Goal: Task Accomplishment & Management: Complete application form

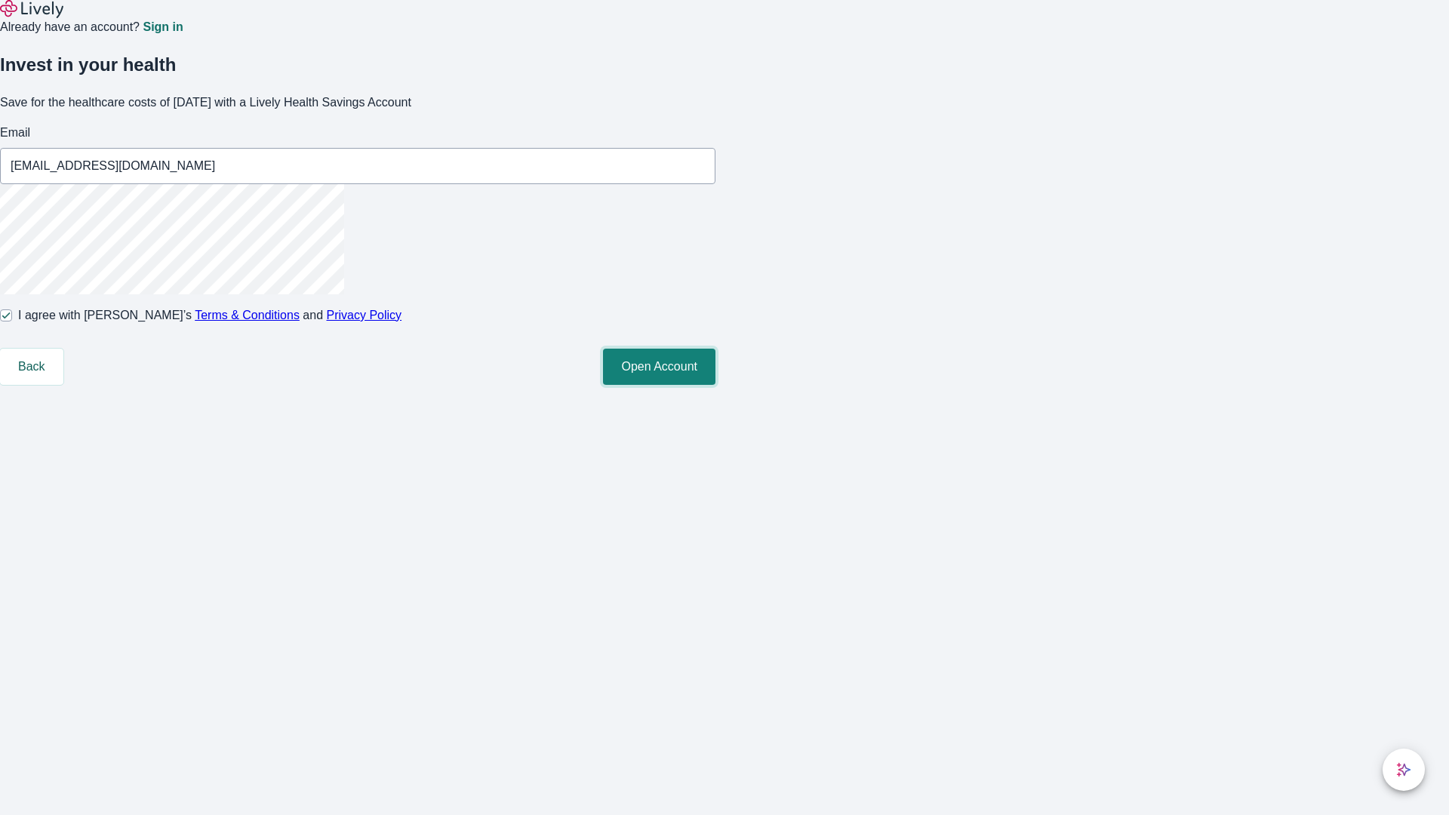
click at [715, 385] on button "Open Account" at bounding box center [659, 367] width 112 height 36
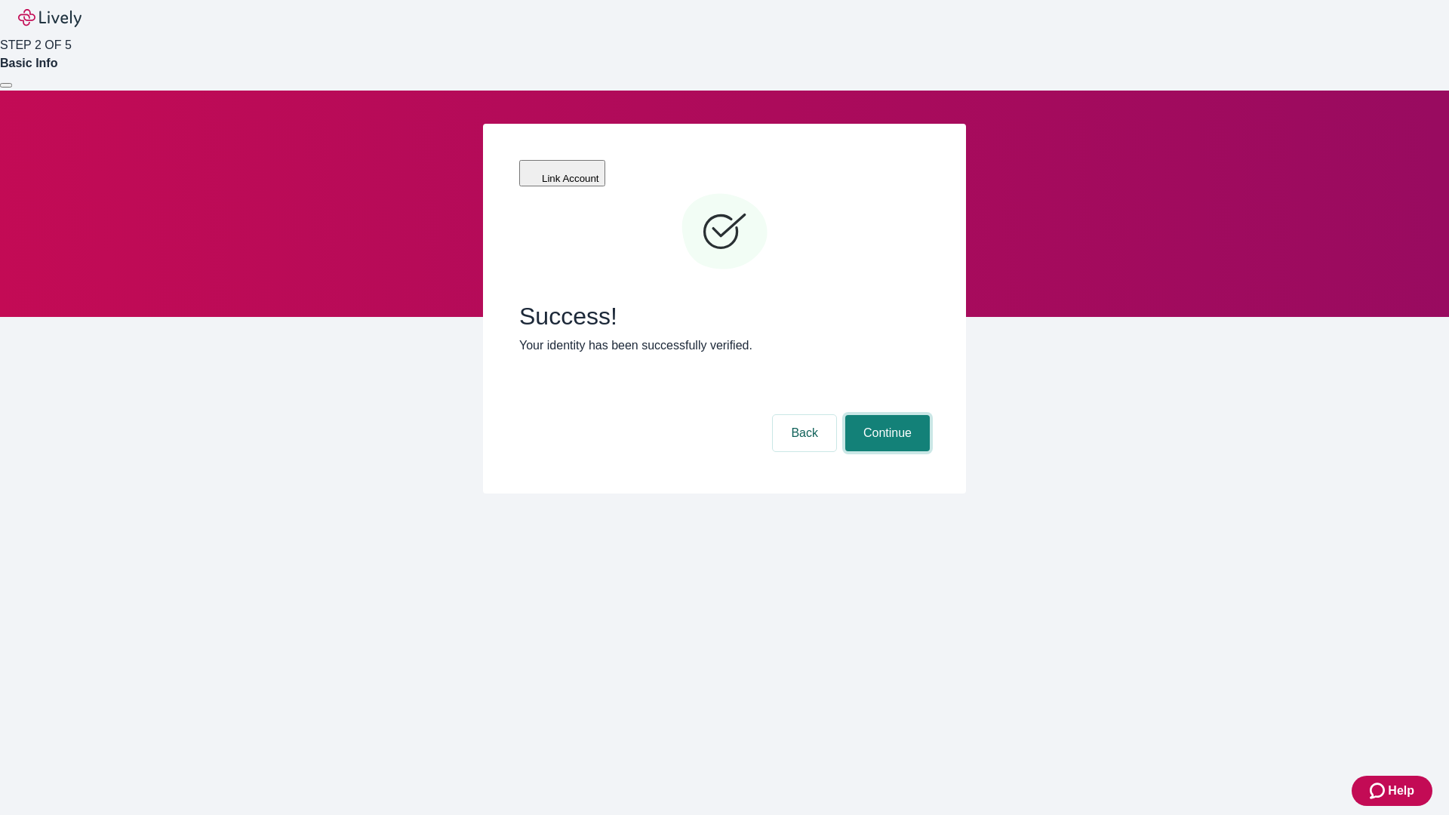
click at [885, 415] on button "Continue" at bounding box center [887, 433] width 84 height 36
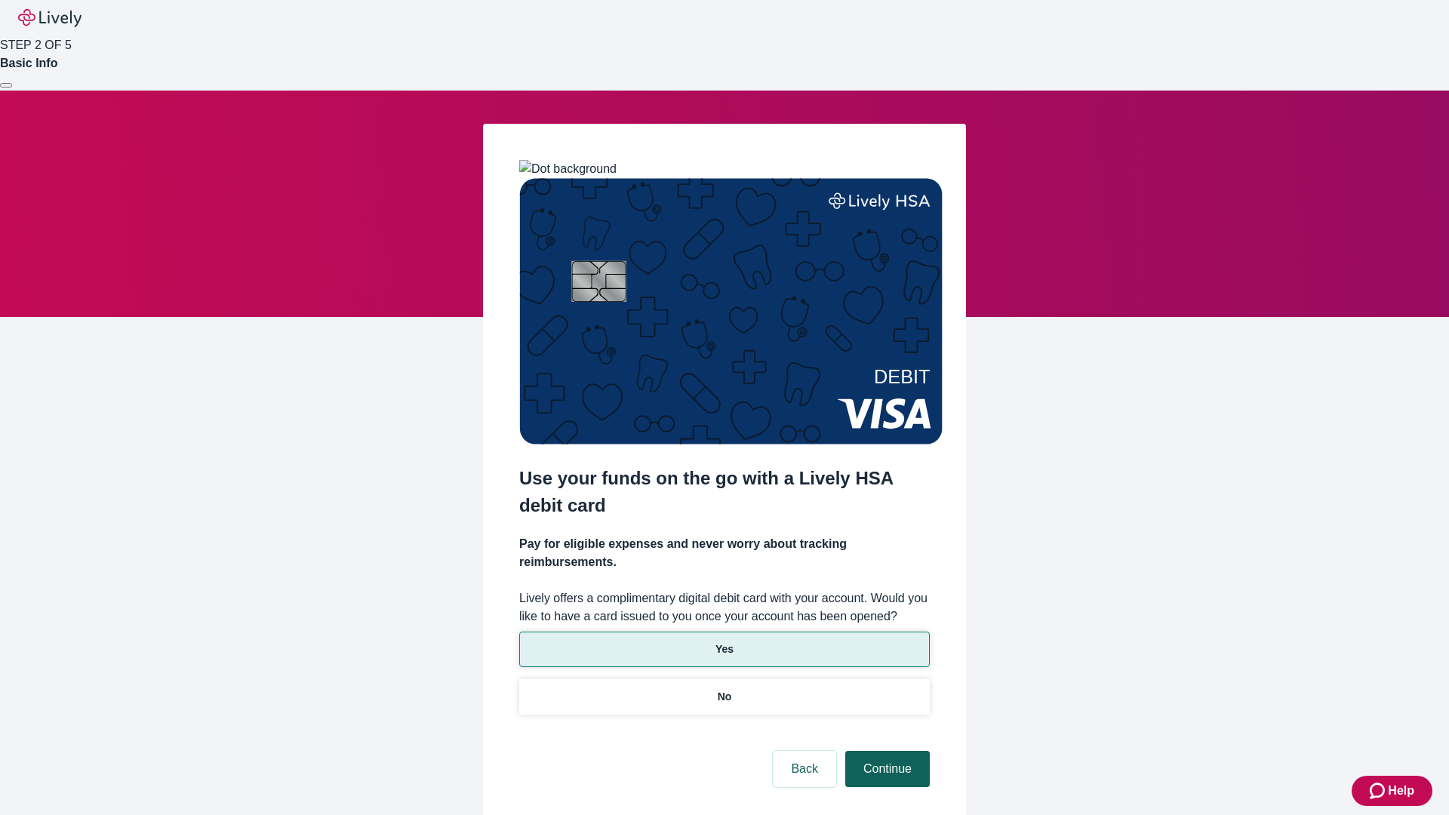
click at [724, 641] on p "Yes" at bounding box center [724, 649] width 18 height 16
click at [885, 751] on button "Continue" at bounding box center [887, 769] width 84 height 36
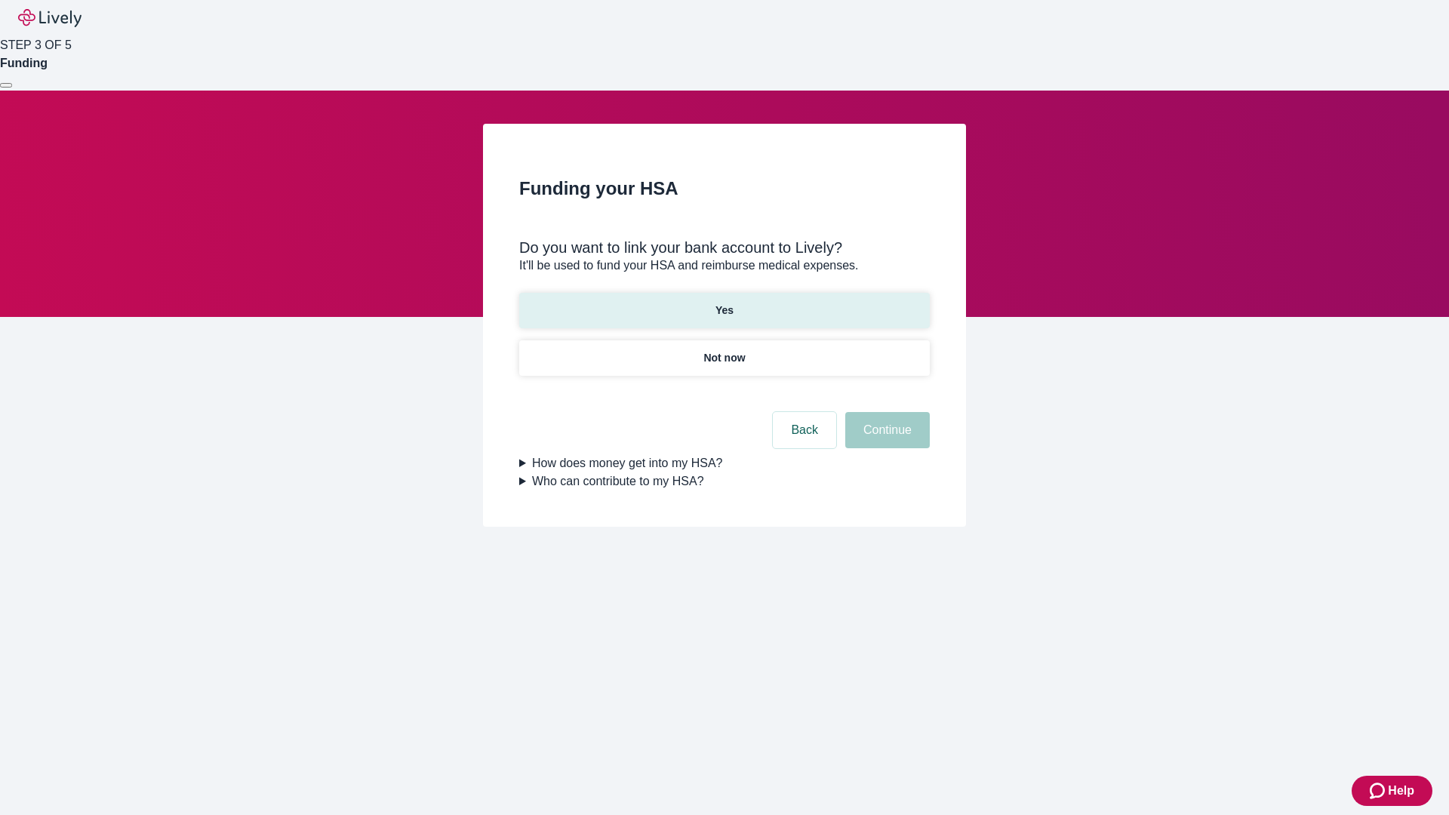
click at [724, 303] on p "Yes" at bounding box center [724, 311] width 18 height 16
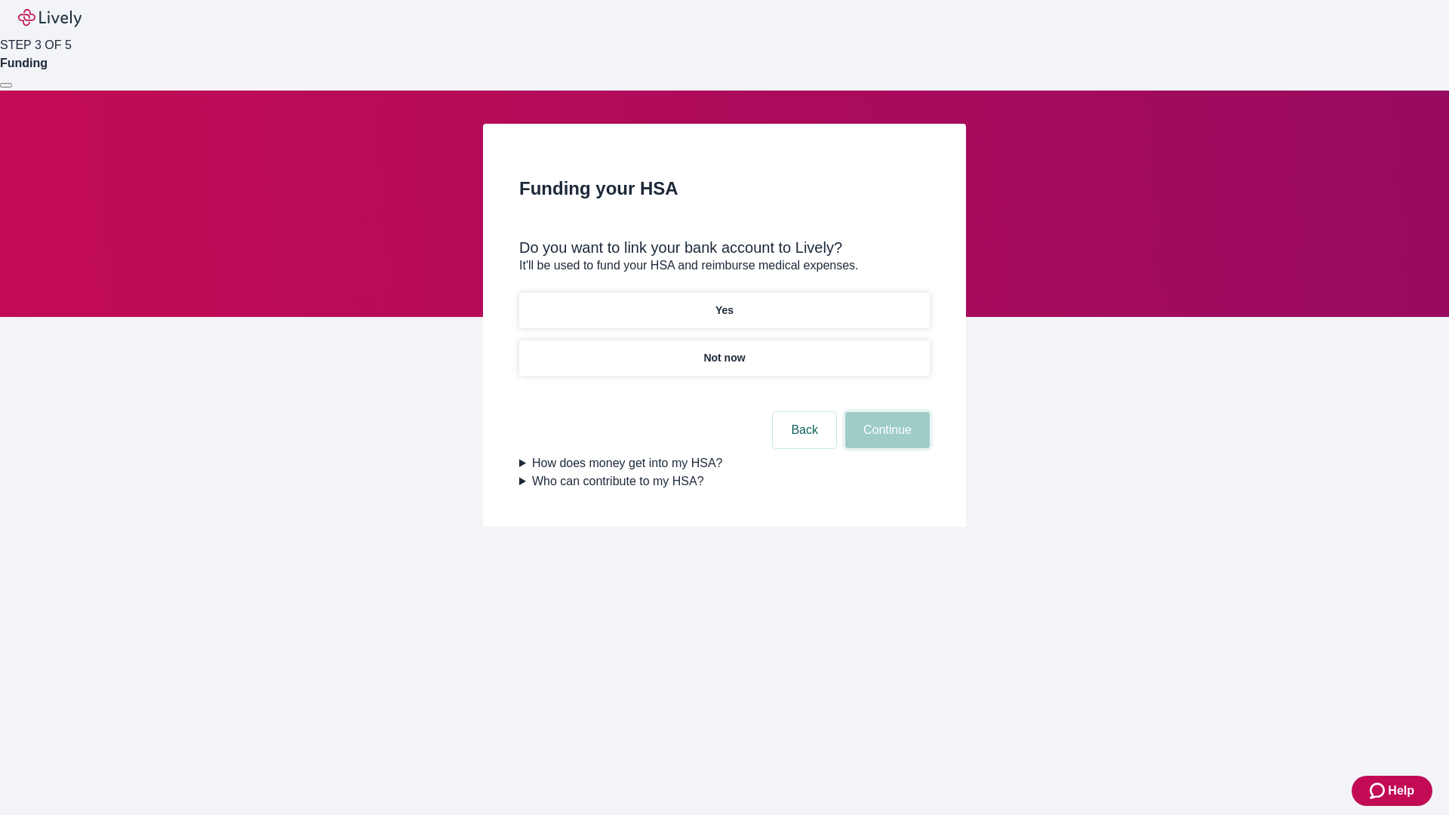
click at [885, 412] on button "Continue" at bounding box center [887, 430] width 84 height 36
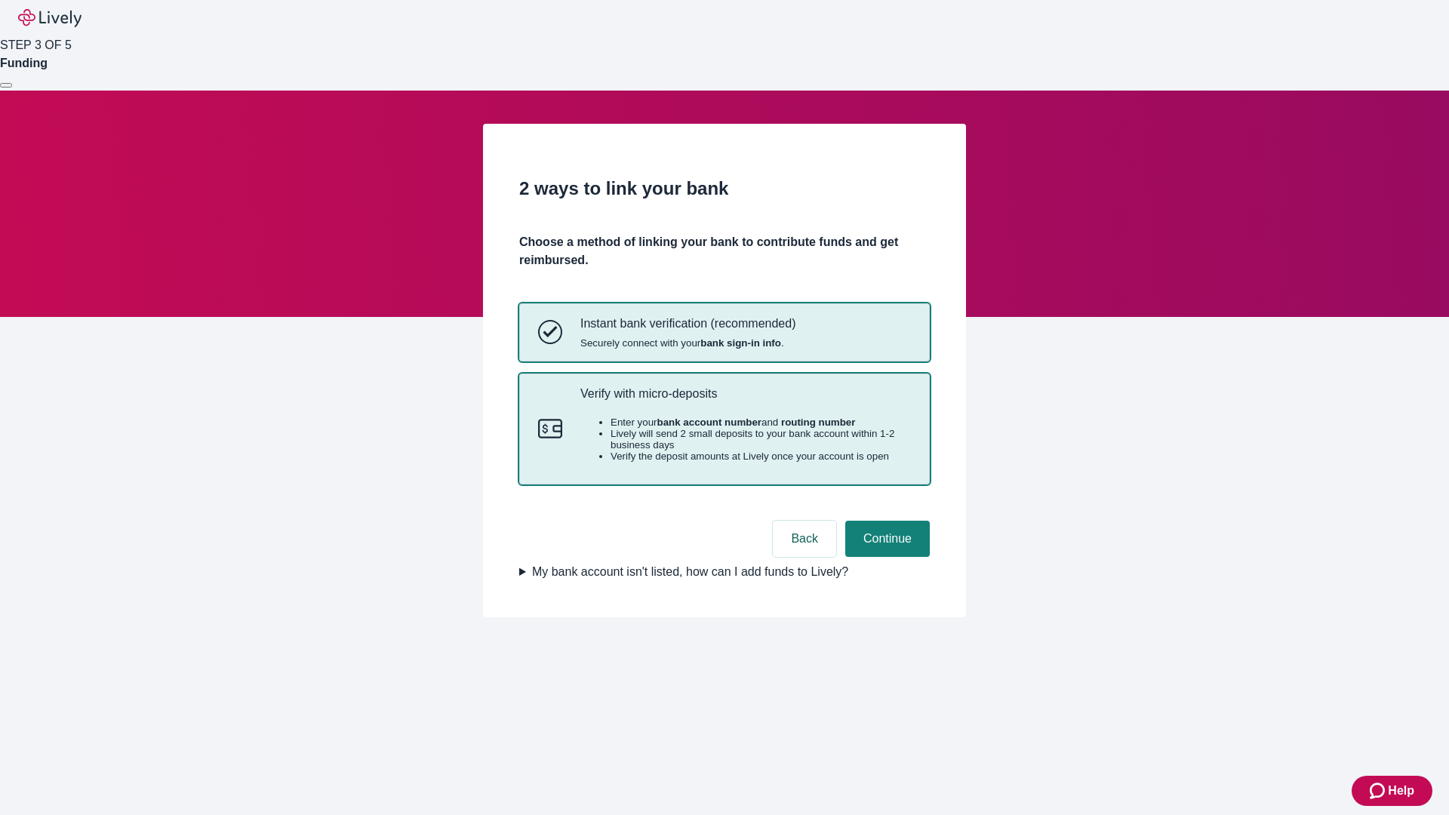
click at [745, 401] on p "Verify with micro-deposits" at bounding box center [745, 393] width 330 height 14
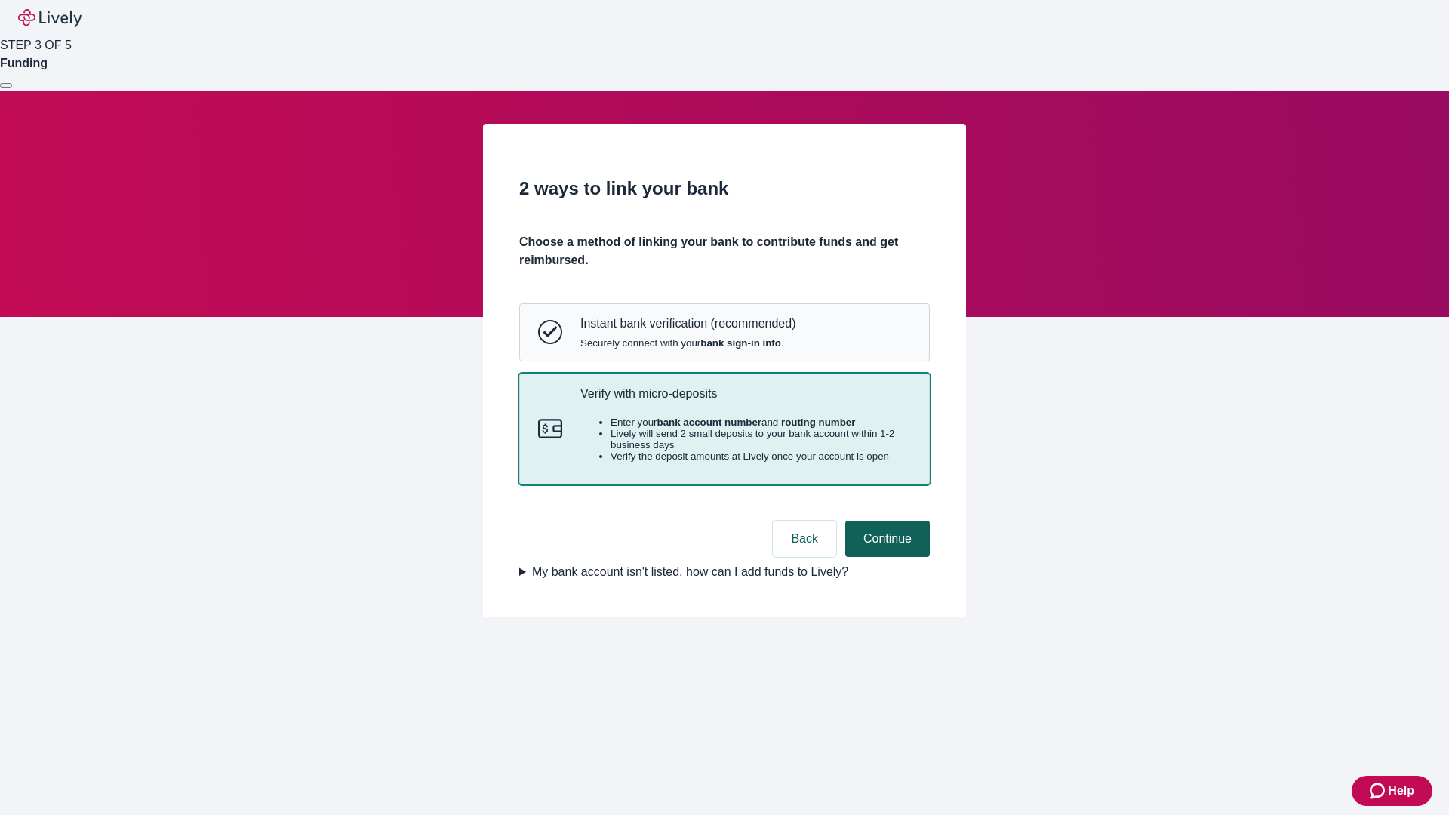
click at [885, 557] on button "Continue" at bounding box center [887, 539] width 84 height 36
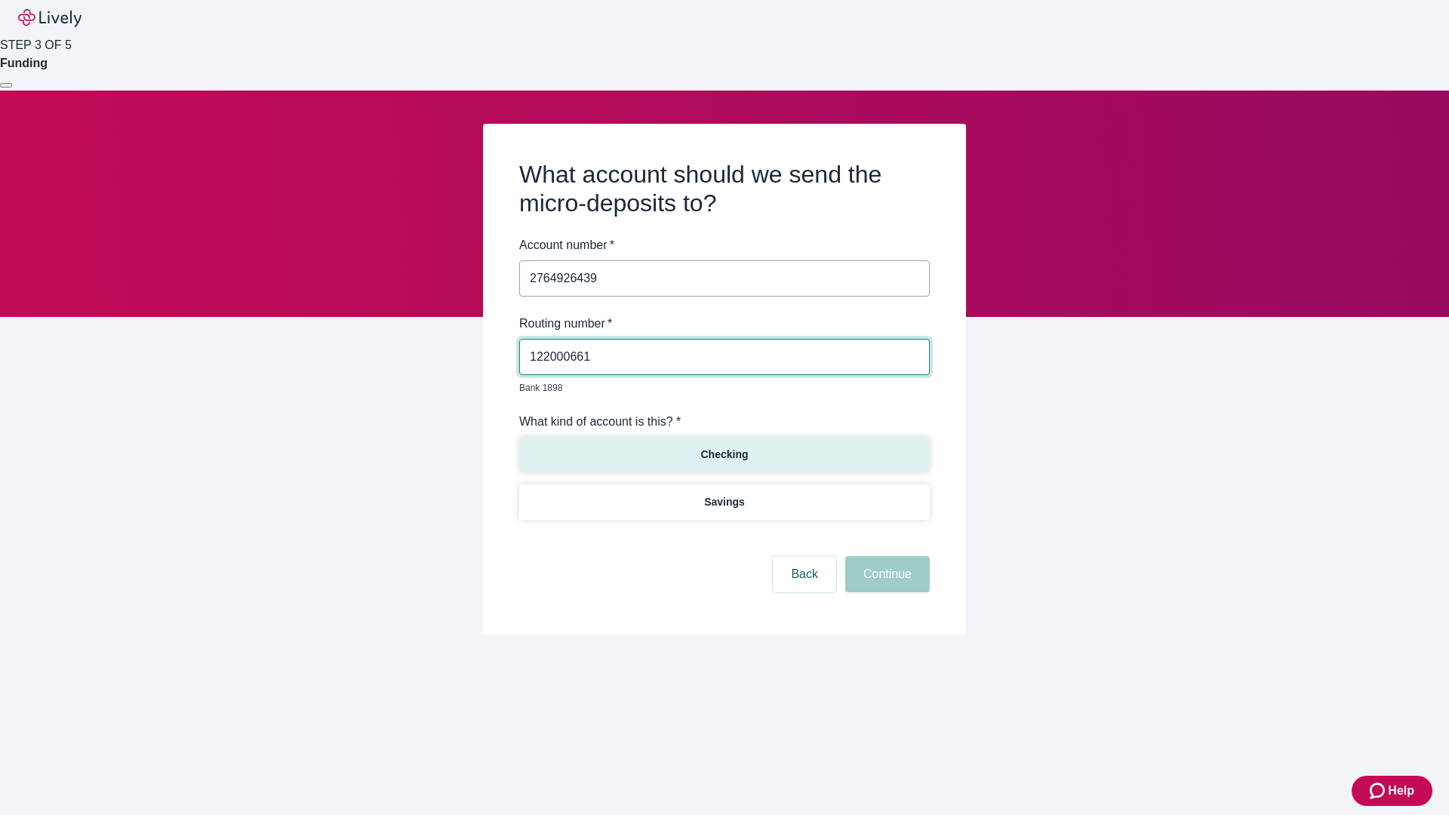
type input "122000661"
click at [724, 447] on p "Checking" at bounding box center [724, 455] width 48 height 16
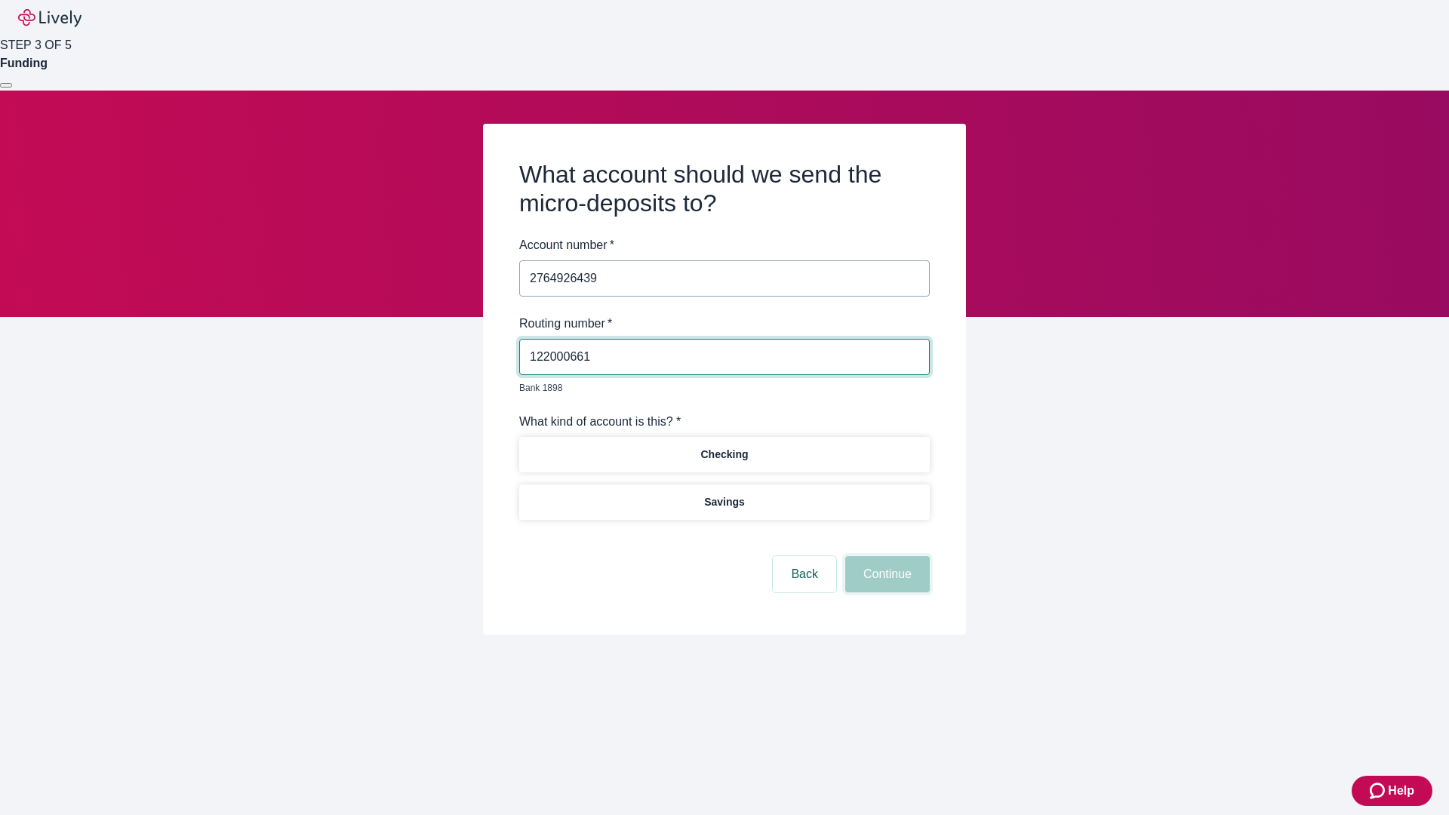
click at [885, 557] on button "Continue" at bounding box center [887, 574] width 84 height 36
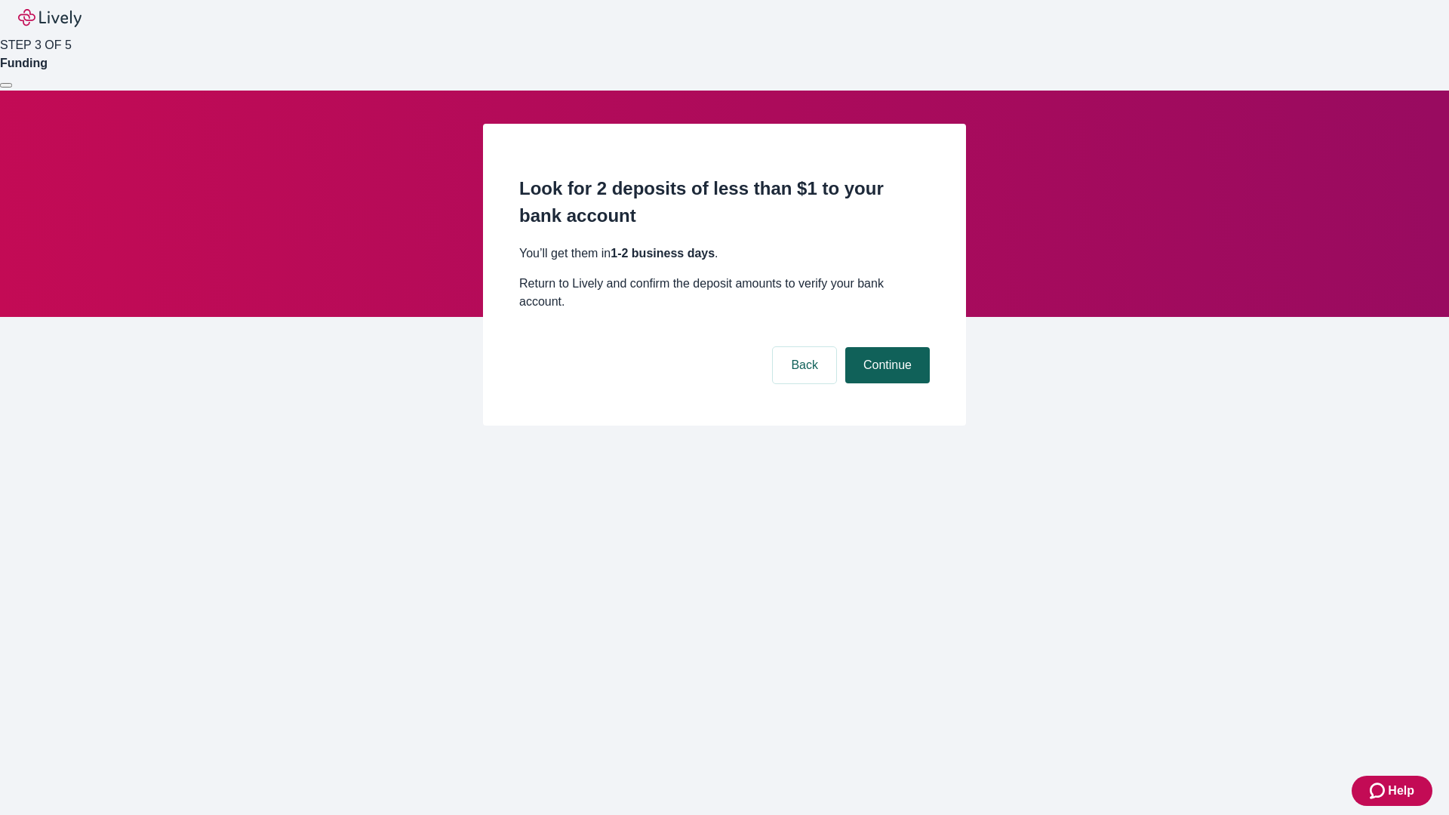
click at [885, 347] on button "Continue" at bounding box center [887, 365] width 84 height 36
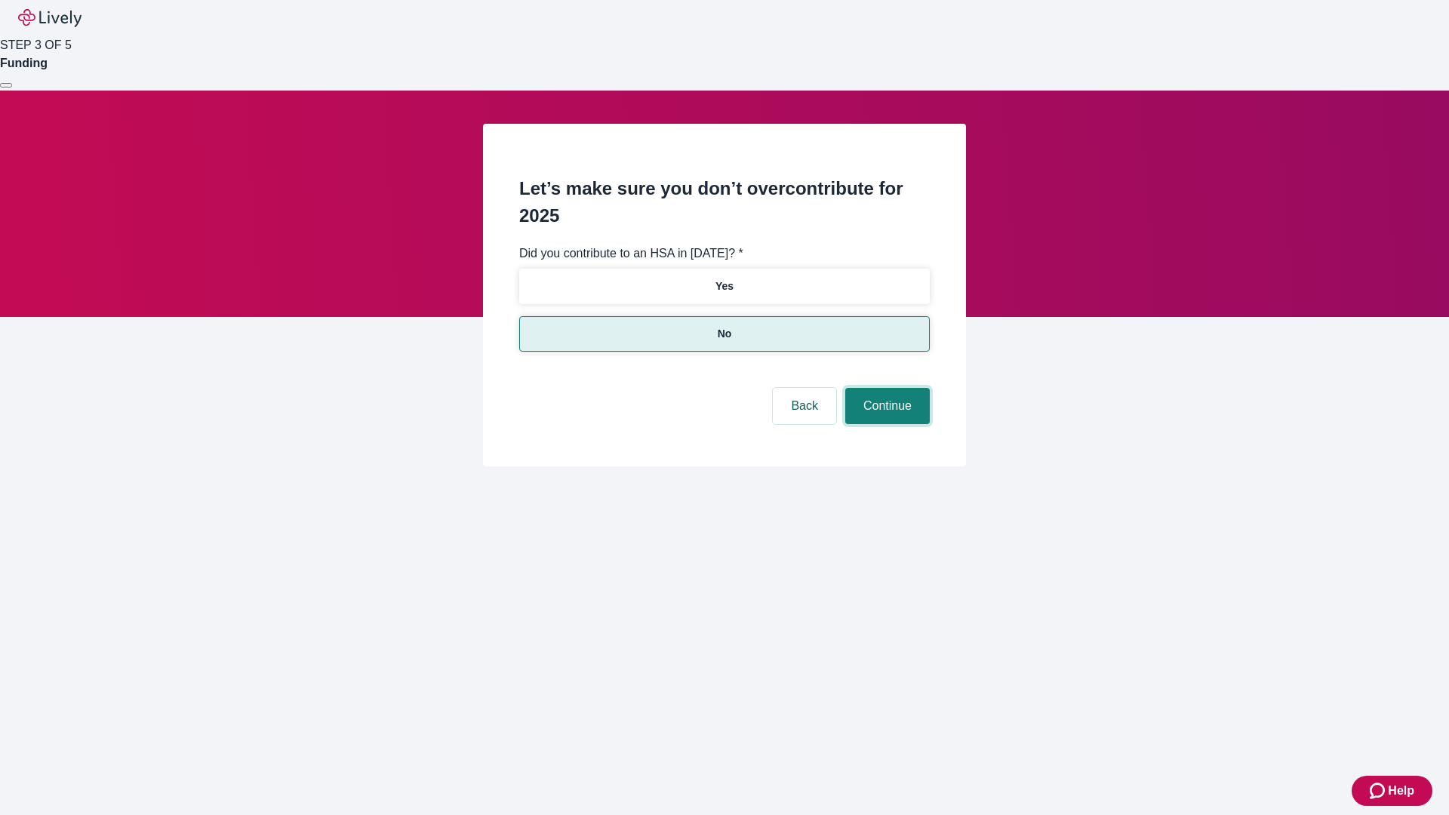
click at [885, 388] on button "Continue" at bounding box center [887, 406] width 84 height 36
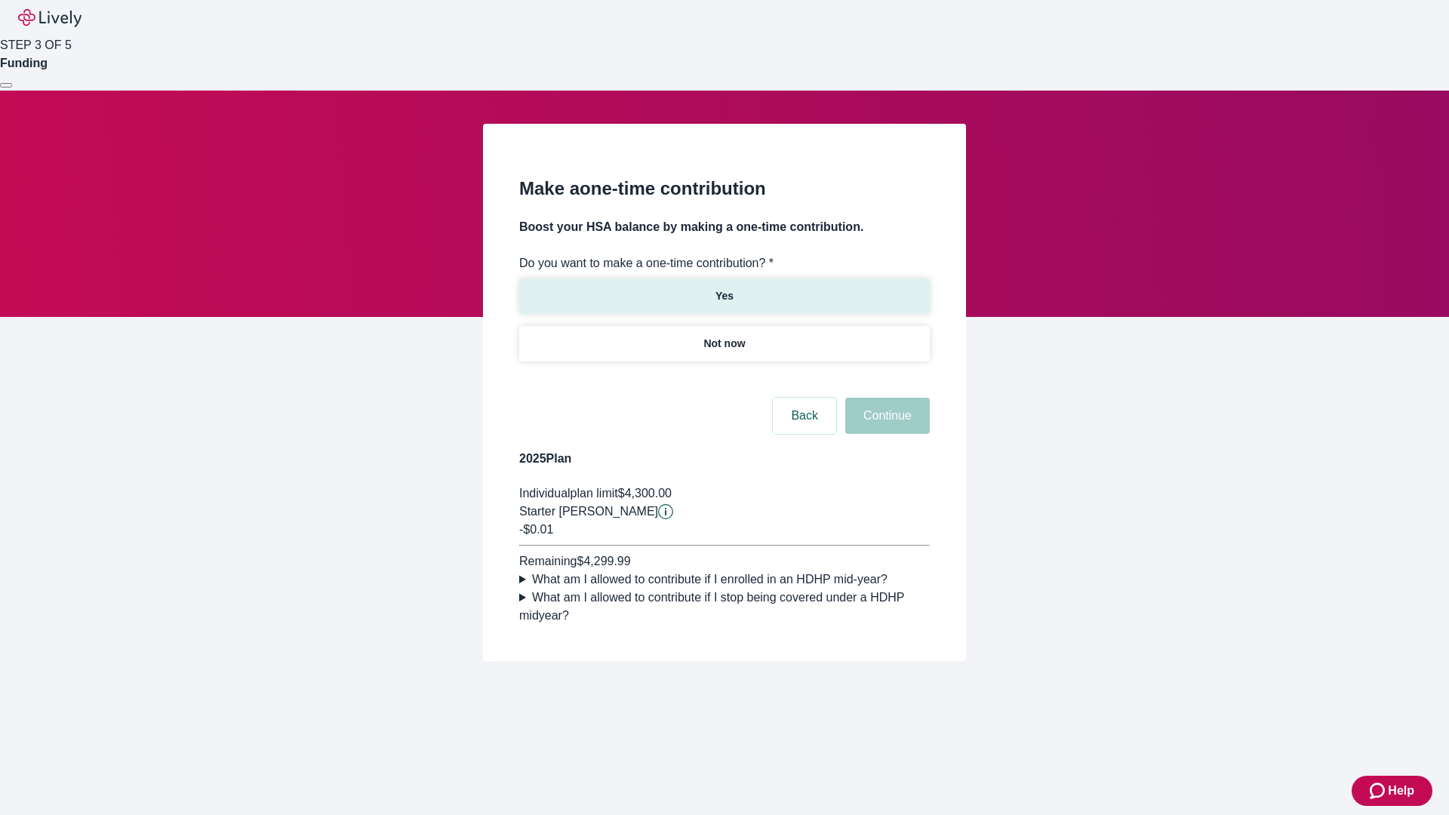
click at [724, 288] on p "Yes" at bounding box center [724, 296] width 18 height 16
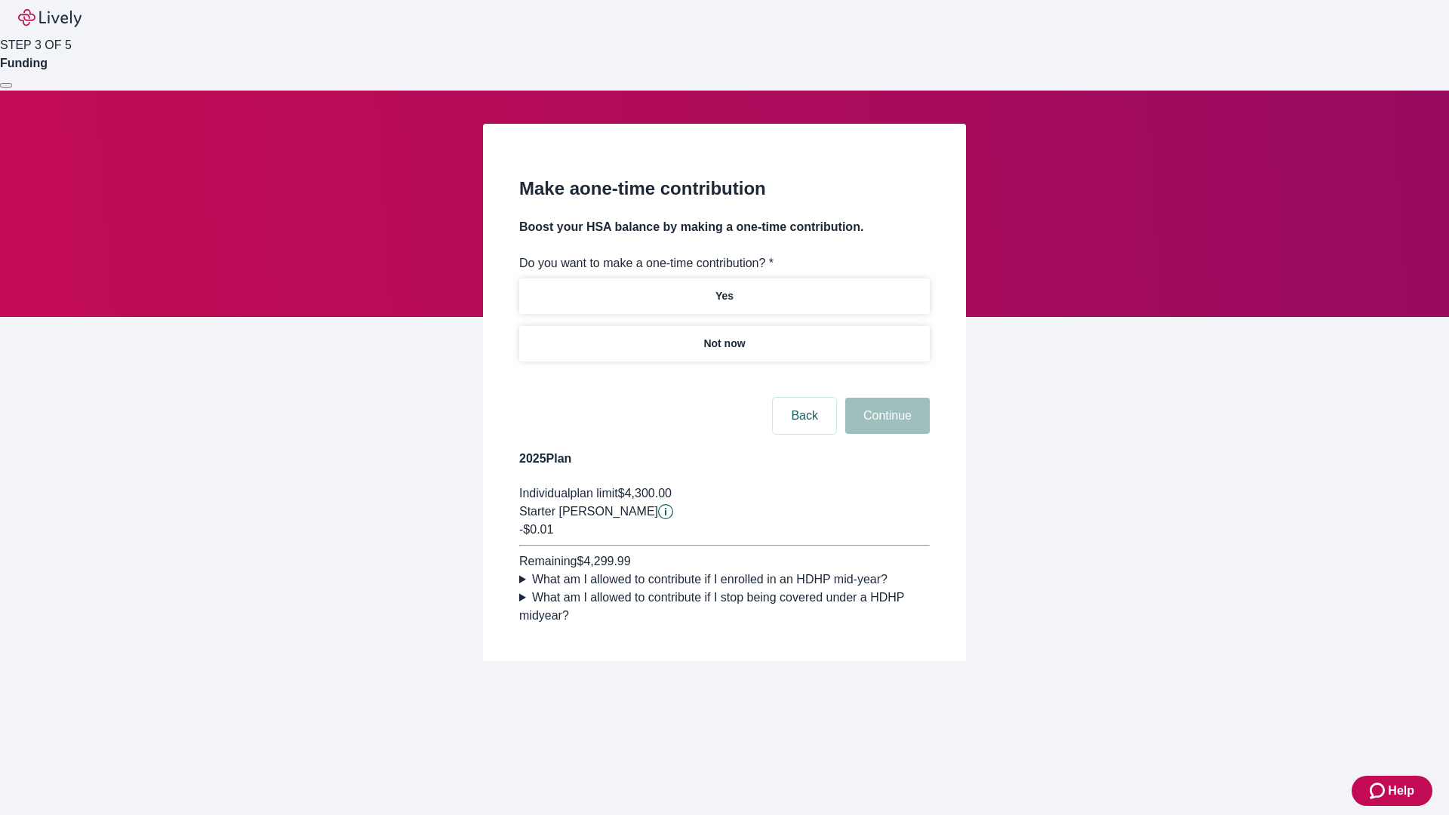
click at [885, 434] on button "Continue" at bounding box center [887, 416] width 84 height 36
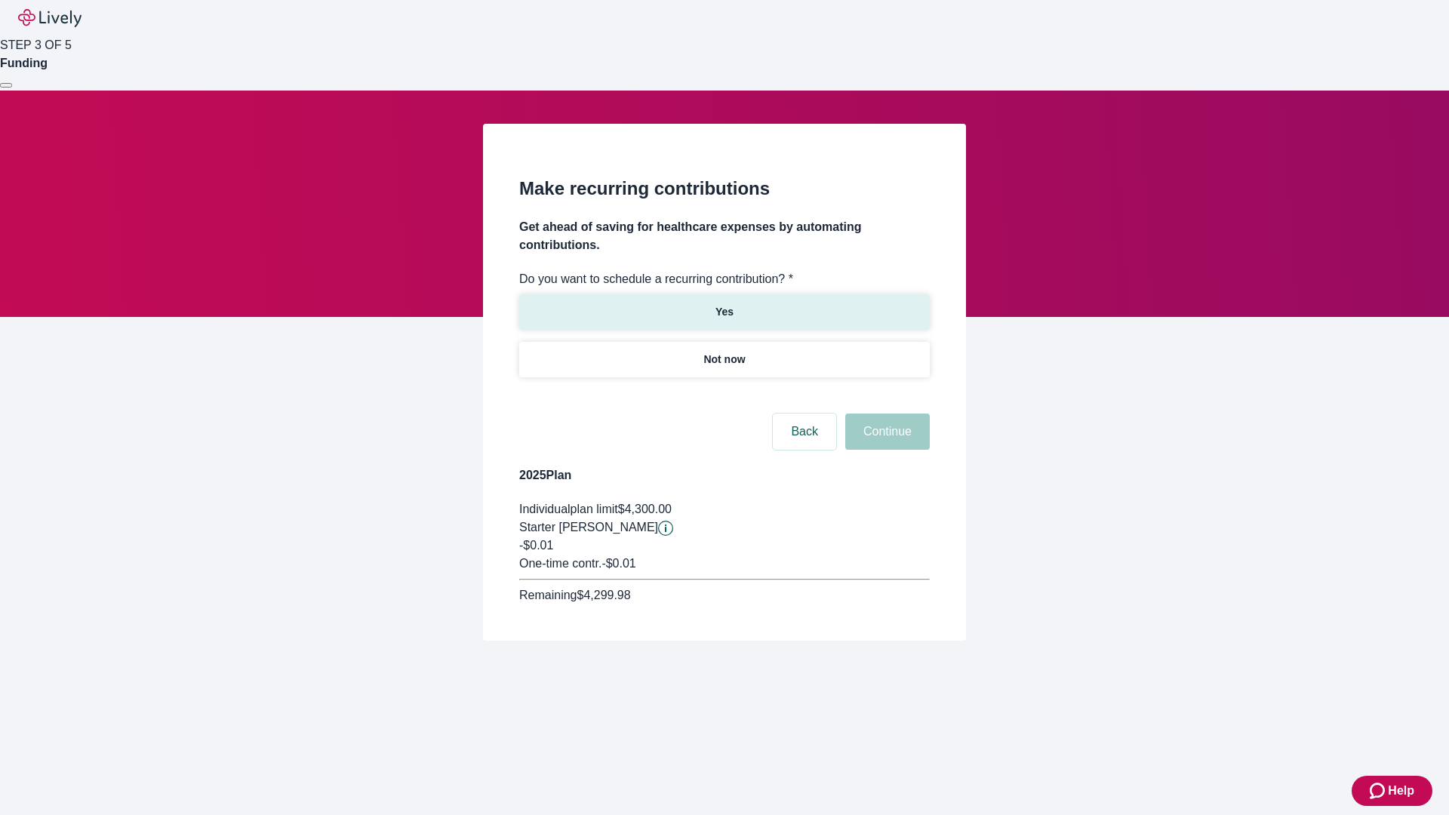
click at [724, 304] on p "Yes" at bounding box center [724, 312] width 18 height 16
click at [724, 395] on body "Help STEP 3 OF 5 Funding Make recurring contributions Get ahead of saving for h…" at bounding box center [724, 356] width 1449 height 713
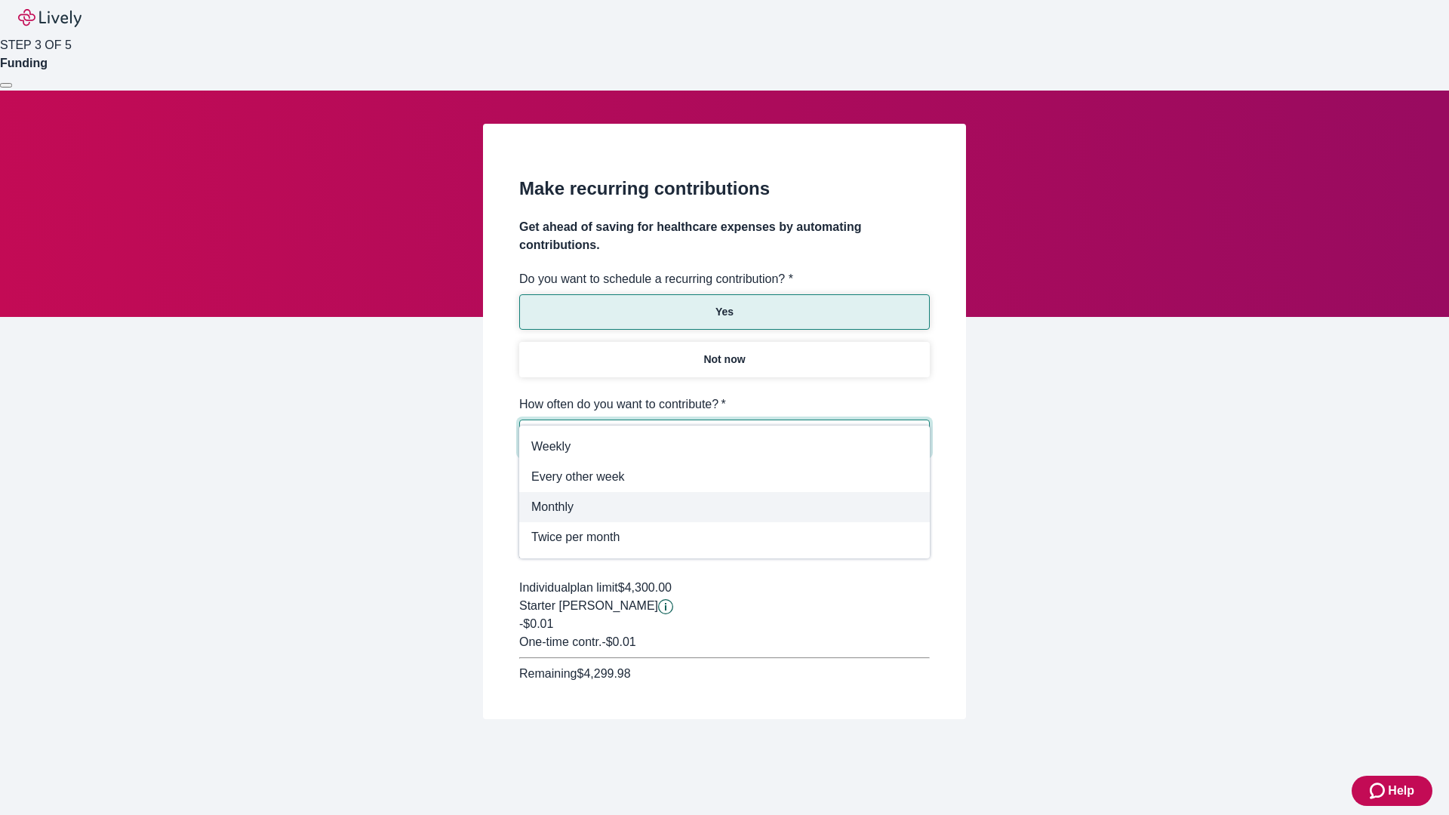
click at [724, 507] on span "Monthly" at bounding box center [724, 507] width 386 height 18
type input "Monthly"
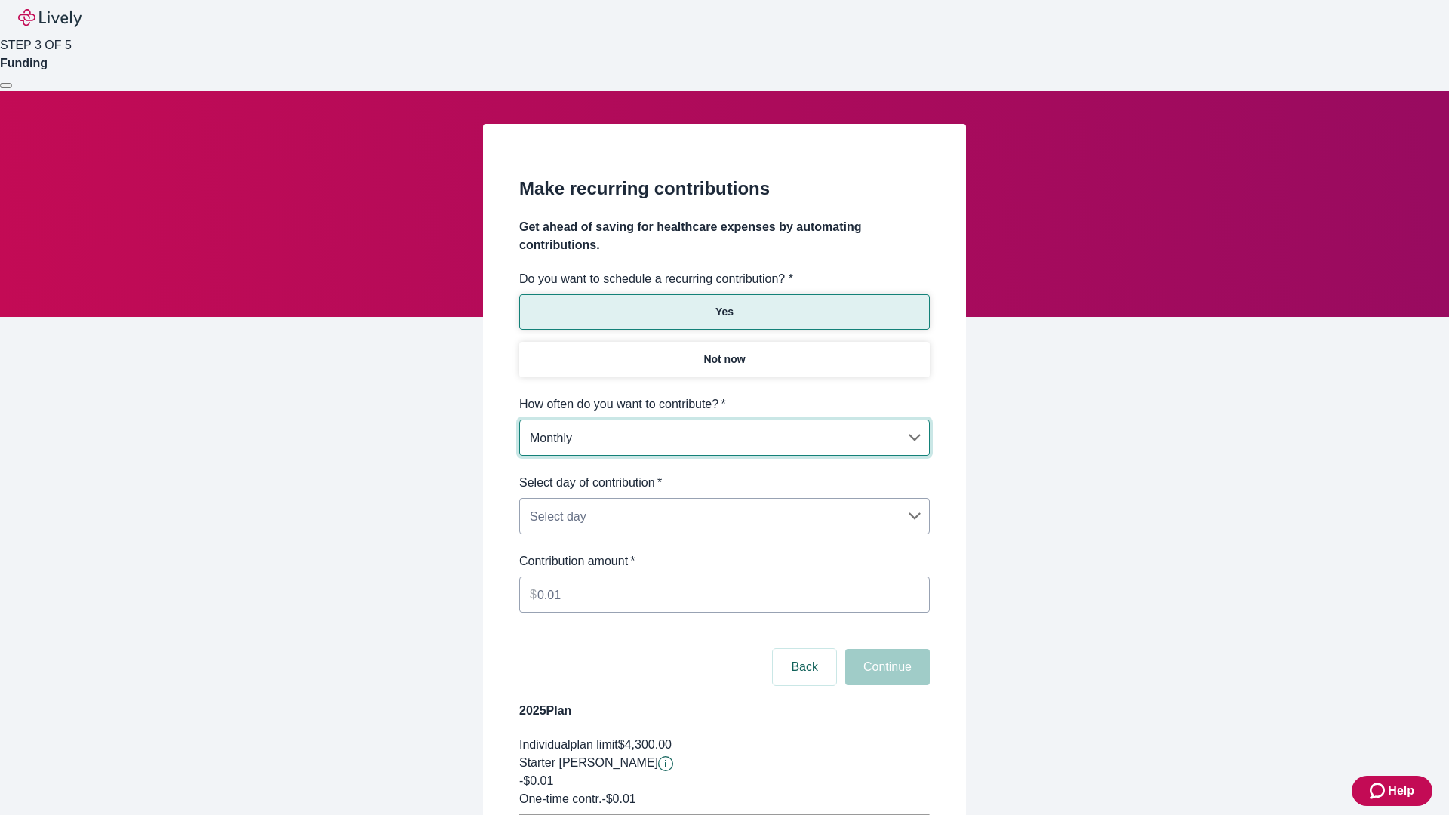
click at [724, 474] on body "Help STEP 3 OF 5 Funding Make recurring contributions Get ahead of saving for h…" at bounding box center [724, 474] width 1449 height 948
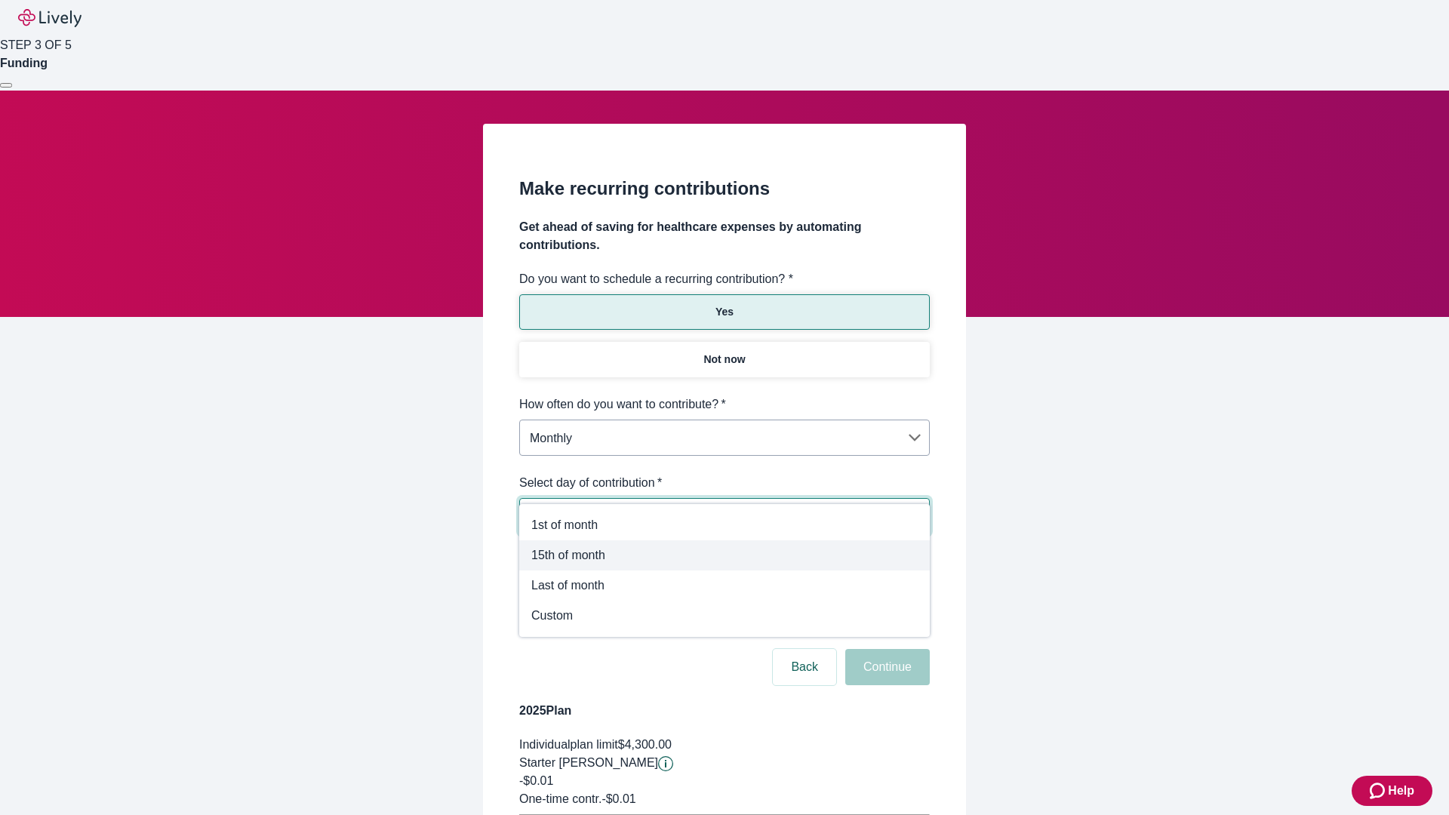
click at [724, 555] on span "15th of month" at bounding box center [724, 555] width 386 height 18
type input "Monthly15th"
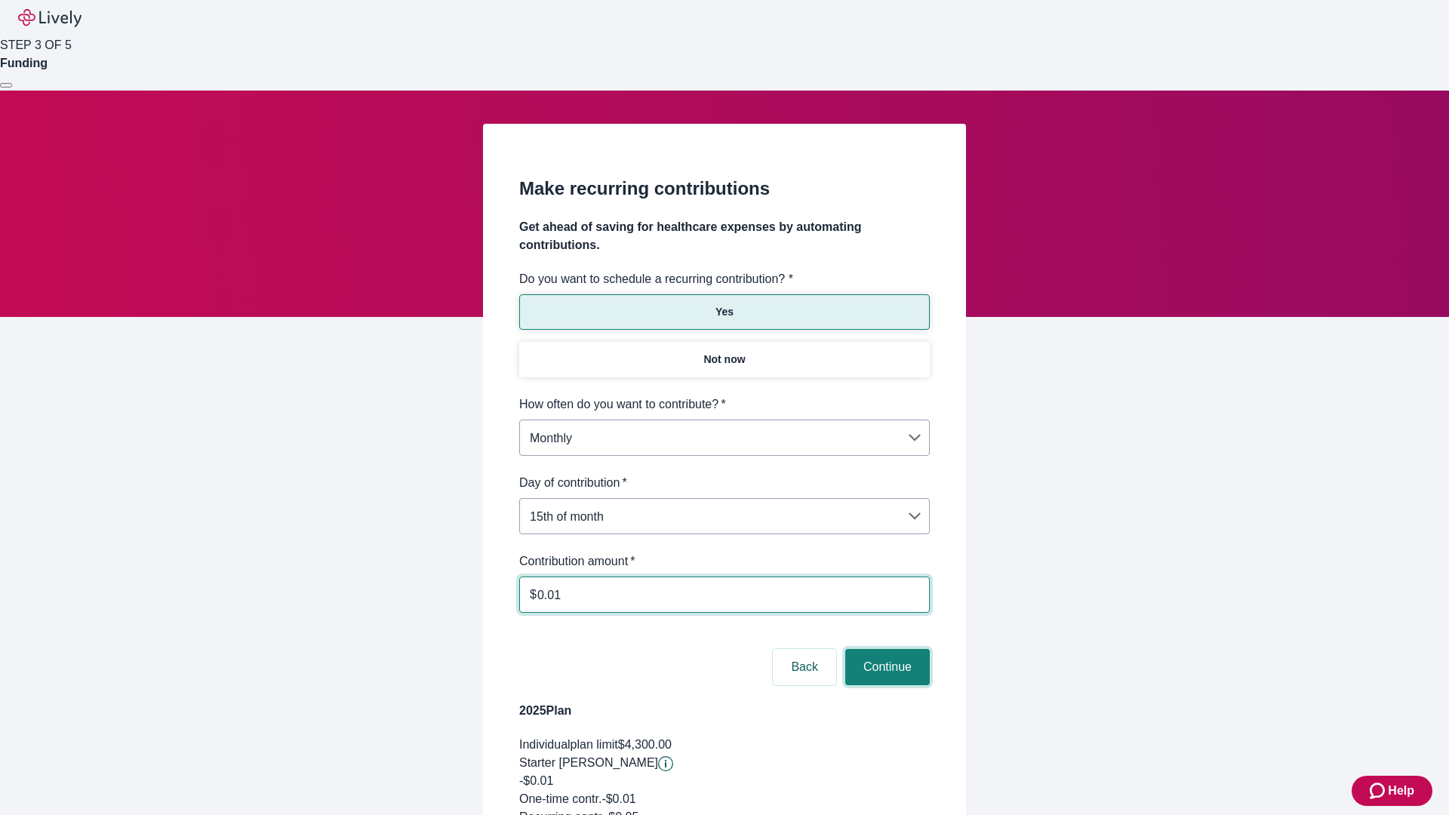
click at [885, 649] on button "Continue" at bounding box center [887, 667] width 84 height 36
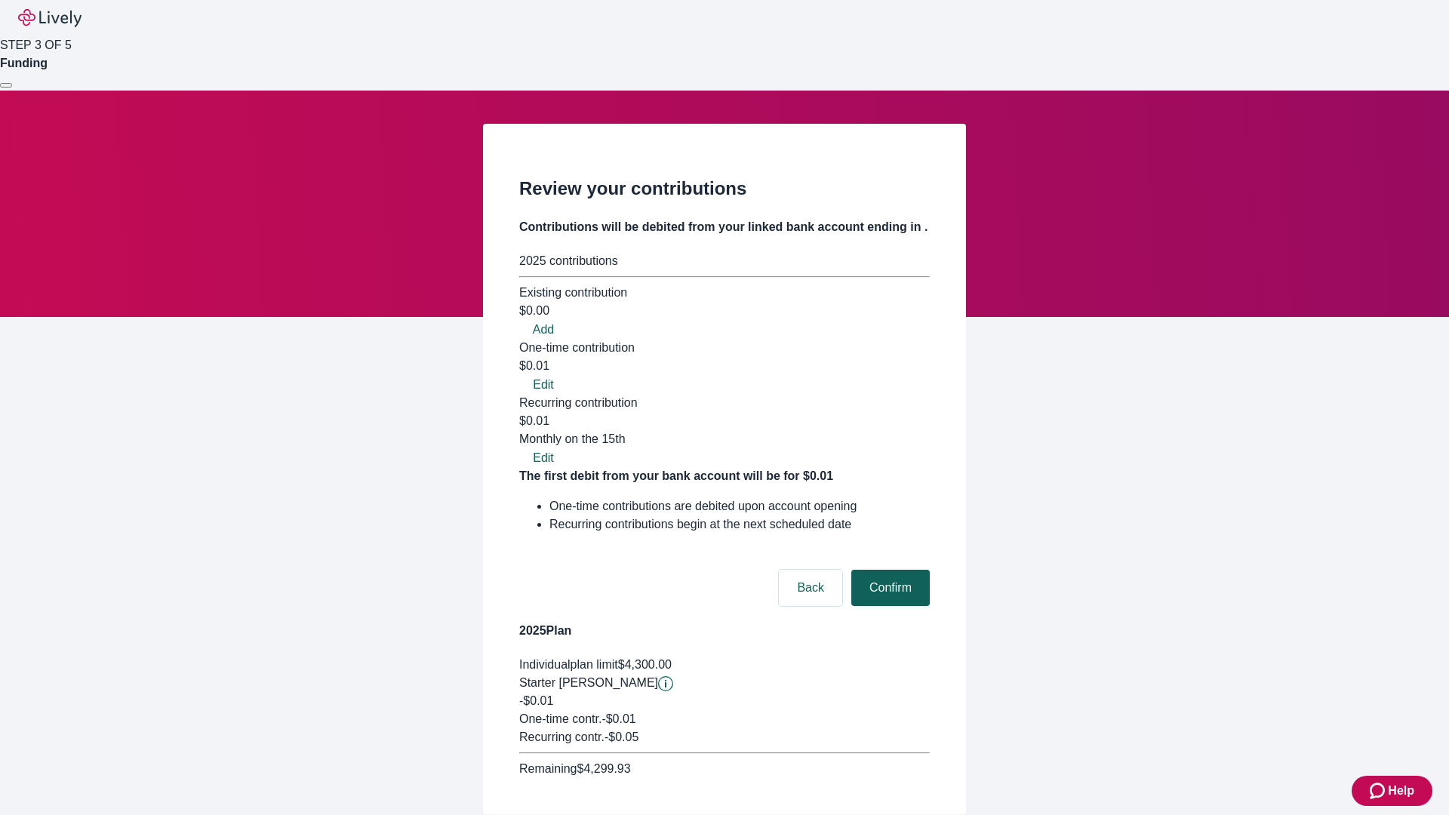
click at [888, 570] on button "Confirm" at bounding box center [890, 588] width 78 height 36
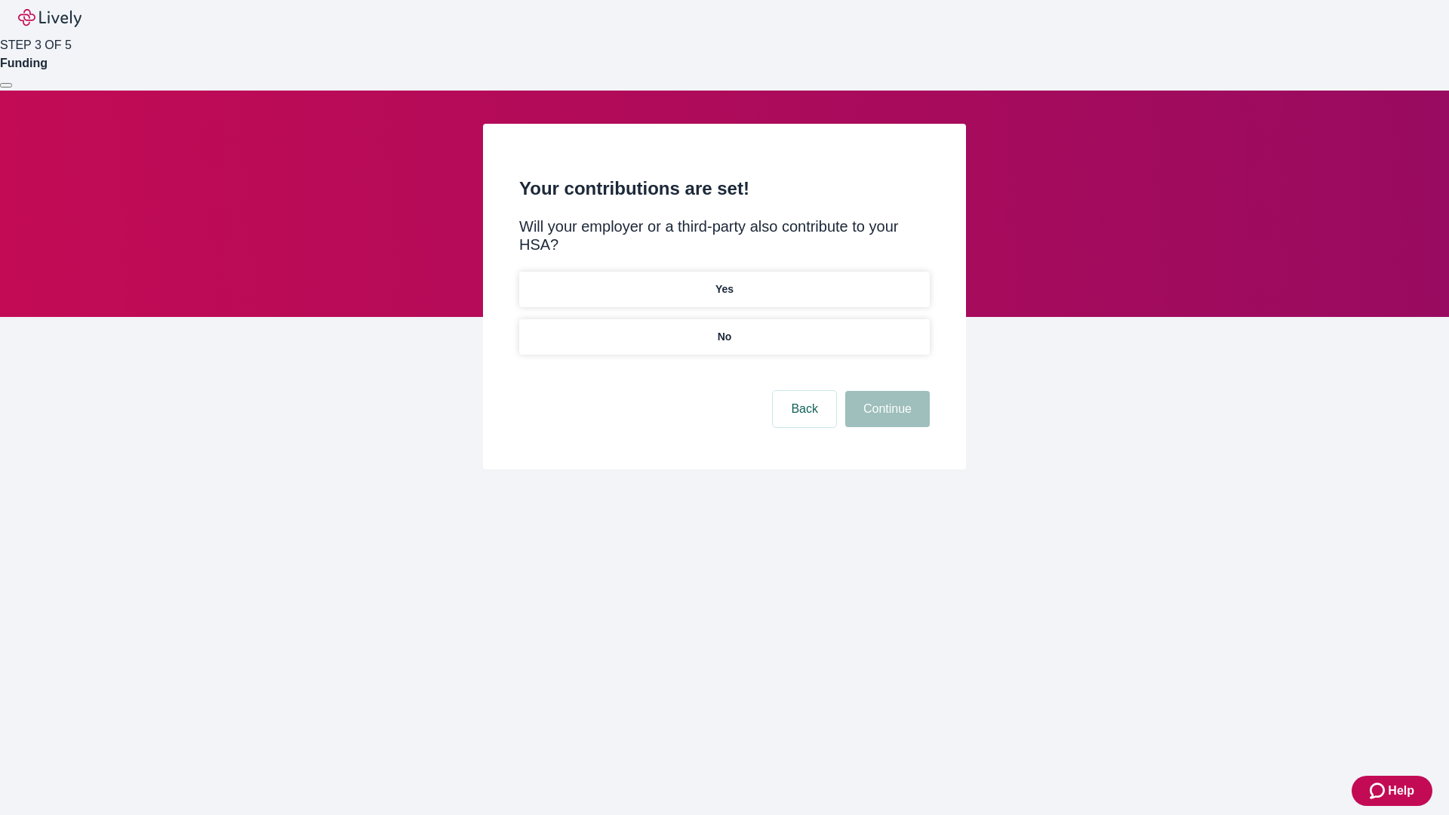
click at [724, 281] on p "Yes" at bounding box center [724, 289] width 18 height 16
click at [885, 391] on button "Continue" at bounding box center [887, 409] width 84 height 36
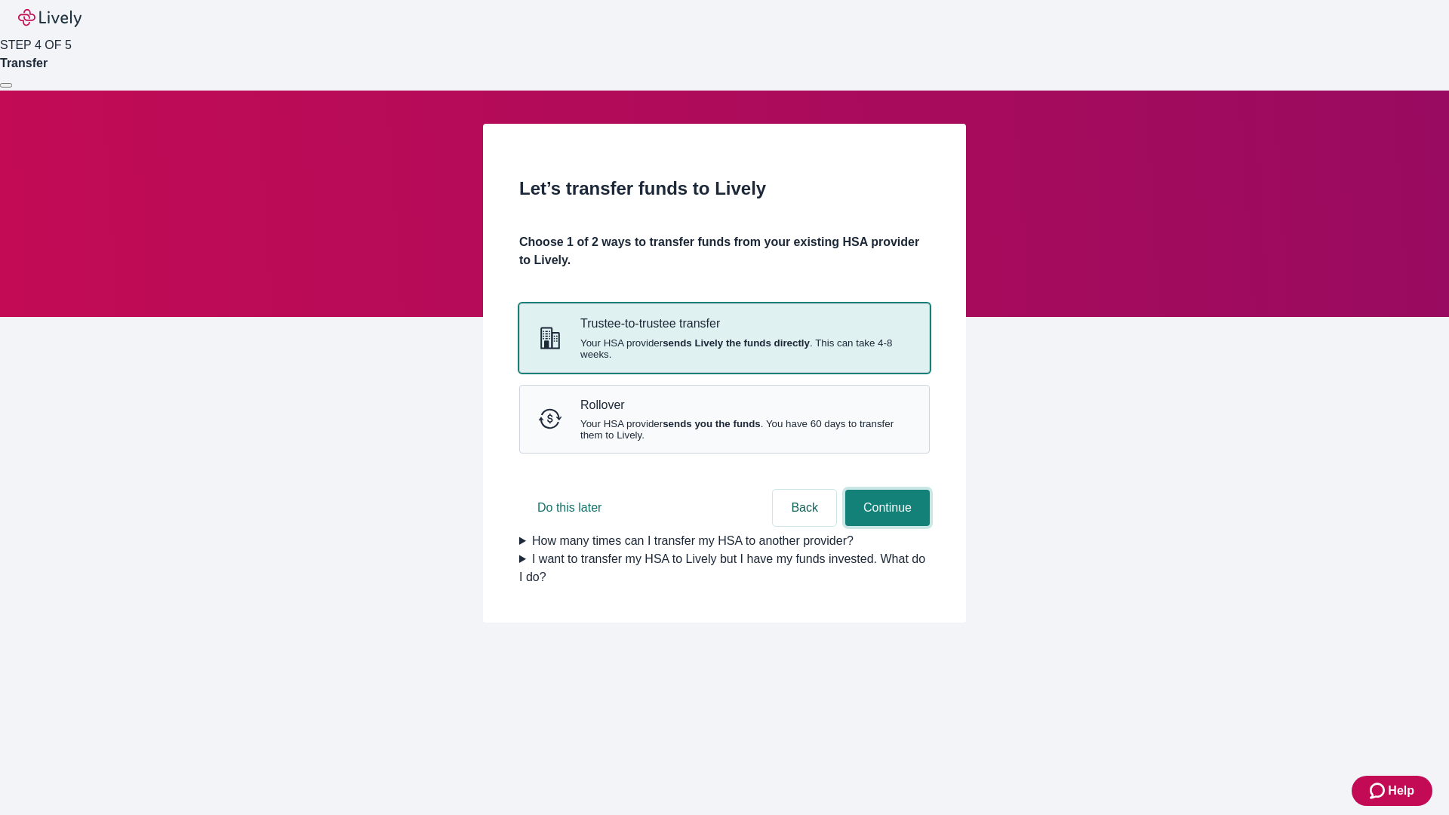
click at [885, 526] on button "Continue" at bounding box center [887, 508] width 84 height 36
